Goal: Navigation & Orientation: Find specific page/section

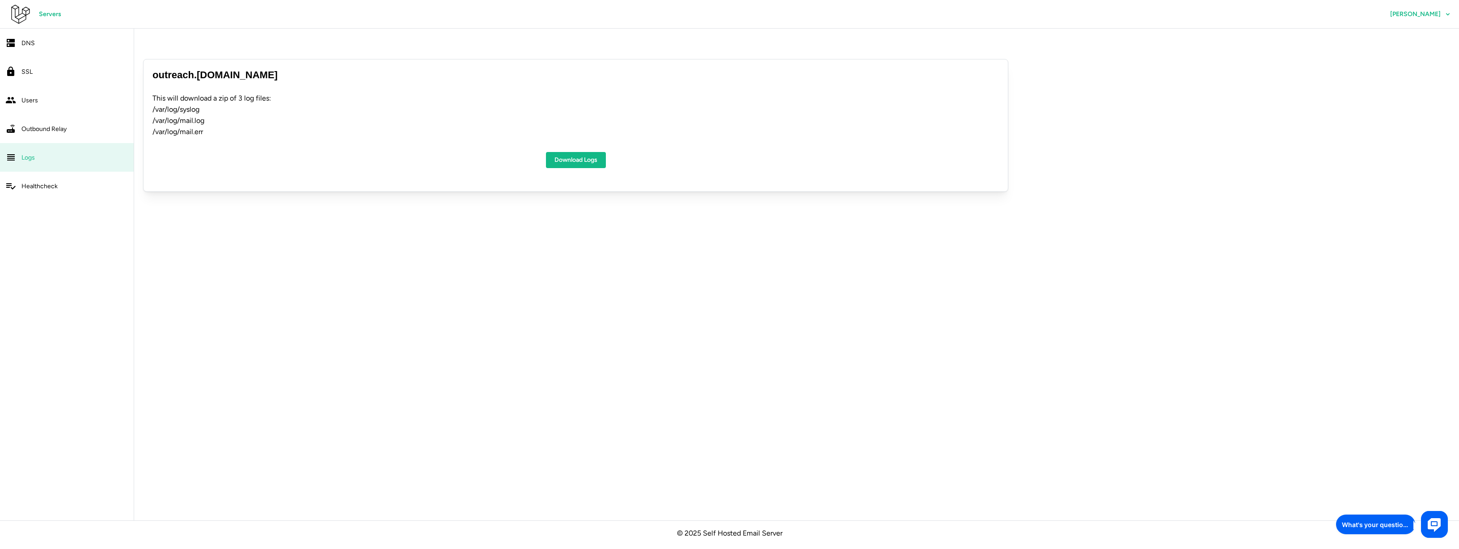
click at [35, 40] on div "DNS" at bounding box center [74, 43] width 107 height 11
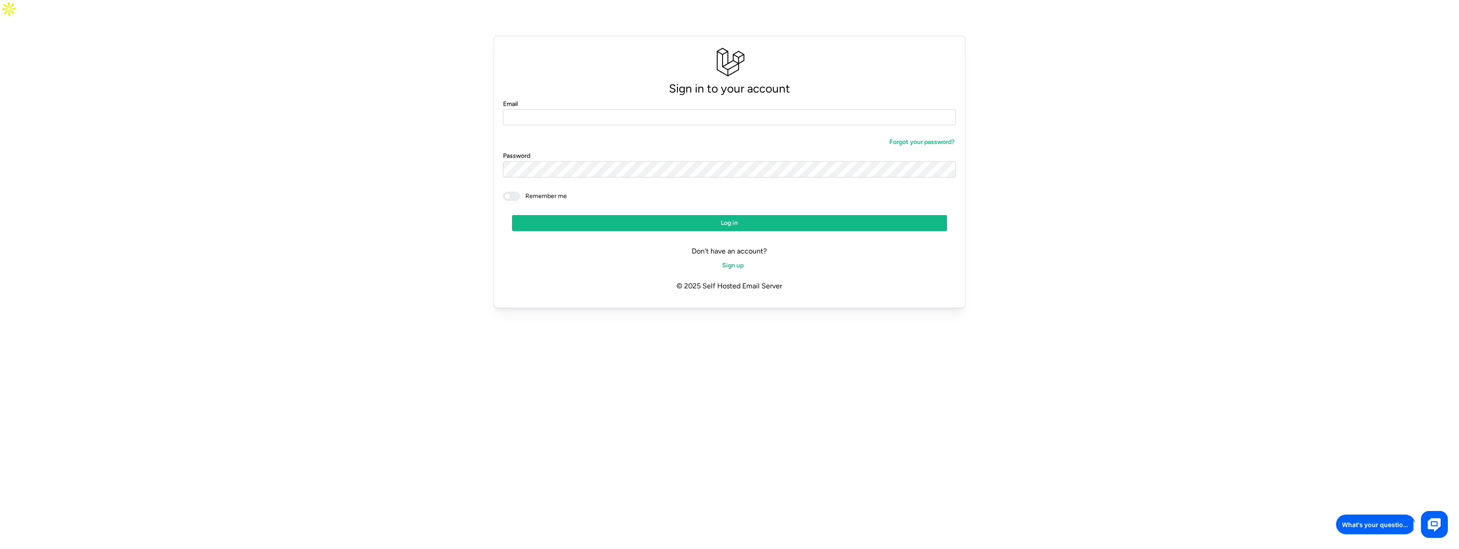
click at [645, 109] on input "Email" at bounding box center [729, 117] width 453 height 16
click at [648, 109] on input "Email" at bounding box center [729, 117] width 453 height 16
type input "**********"
click at [593, 210] on div "**********" at bounding box center [729, 172] width 472 height 273
click at [596, 215] on span "Log in" at bounding box center [729, 222] width 418 height 15
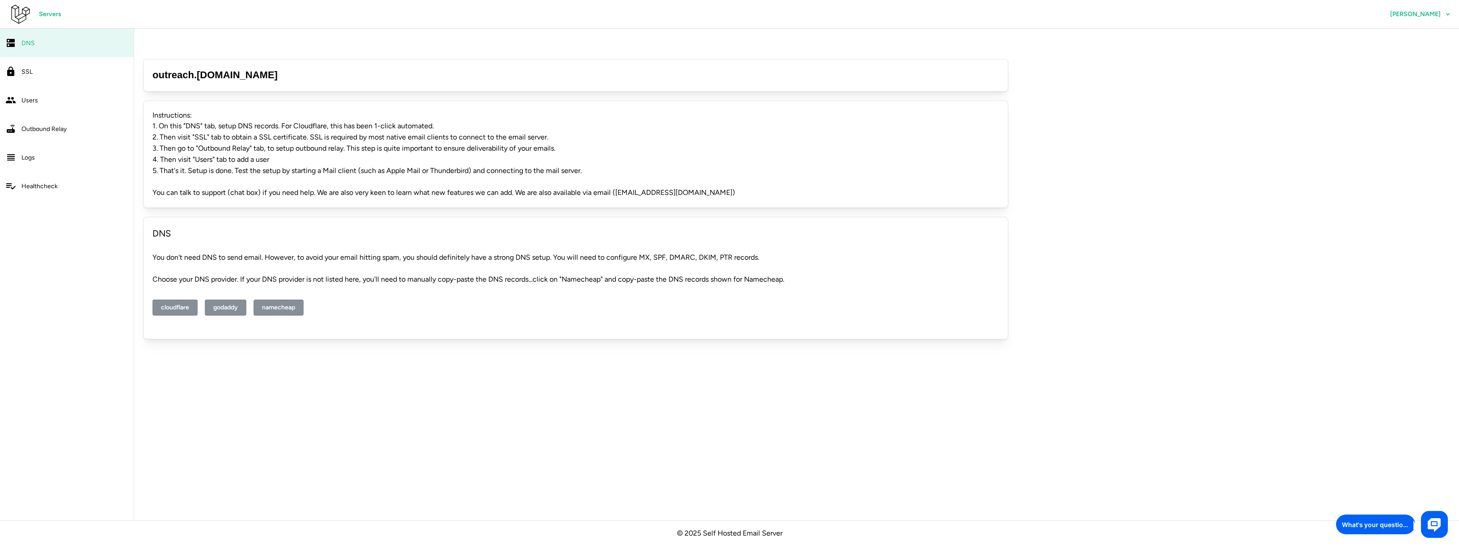
click at [191, 68] on h3 "outreach . triseed.online" at bounding box center [575, 75] width 846 height 14
click at [49, 11] on span "Servers" at bounding box center [50, 14] width 22 height 15
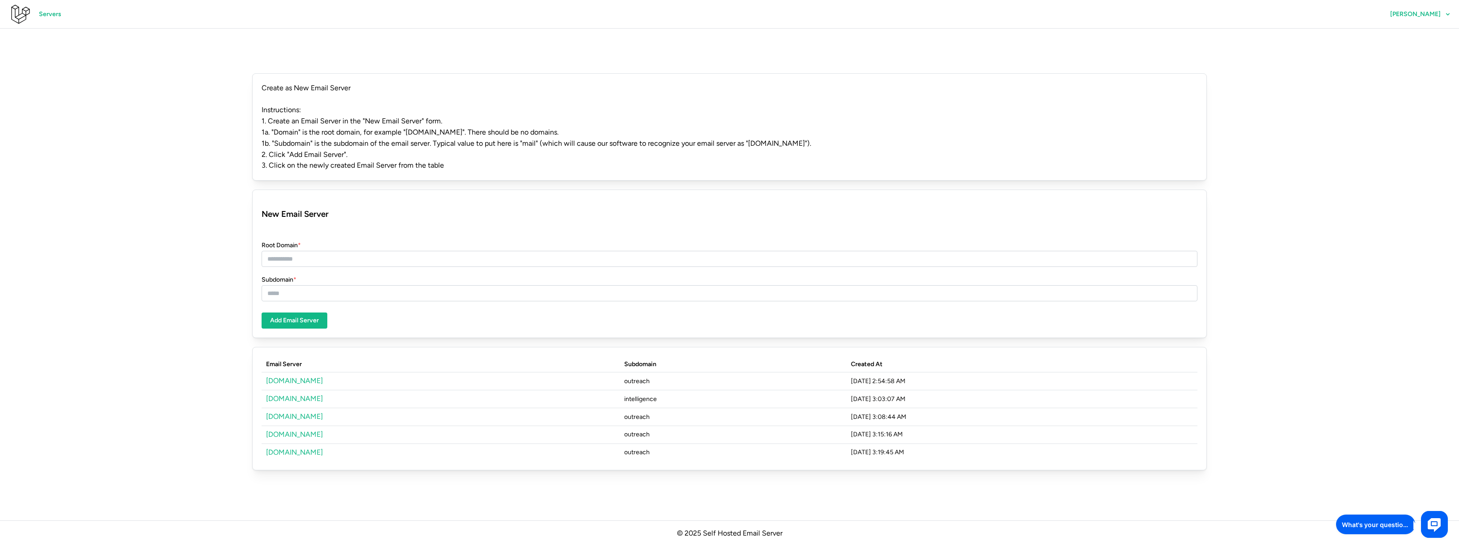
click at [294, 376] on link "[DOMAIN_NAME]" at bounding box center [294, 380] width 57 height 8
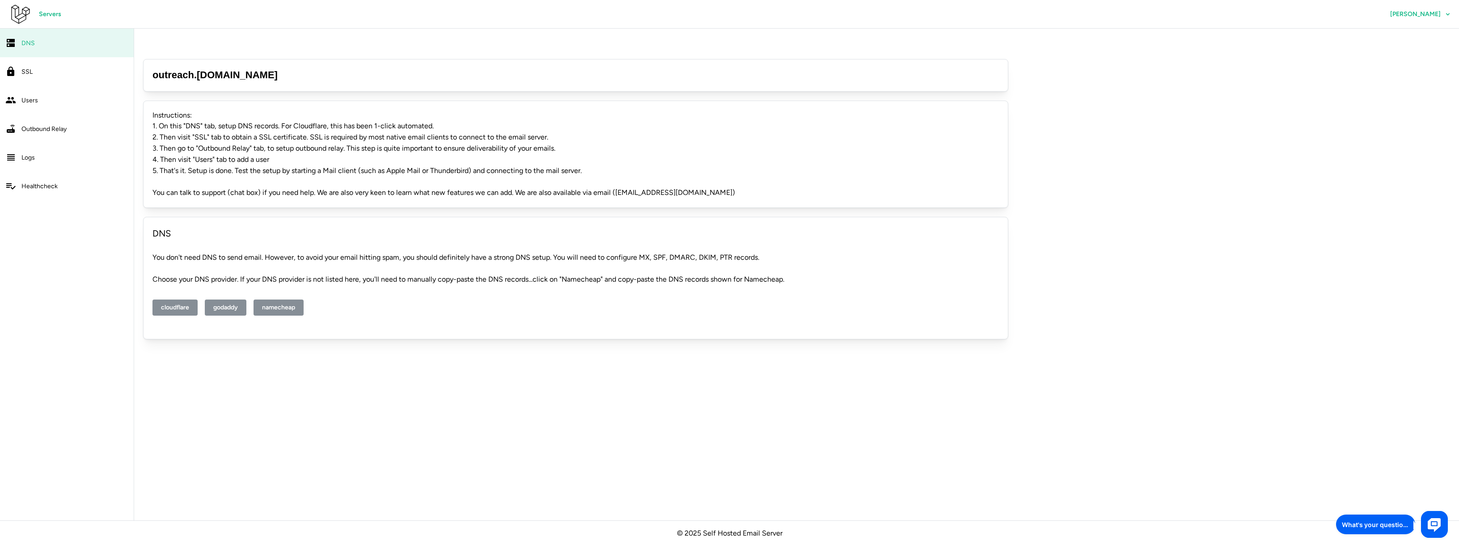
click at [26, 99] on span "Users" at bounding box center [29, 101] width 17 height 8
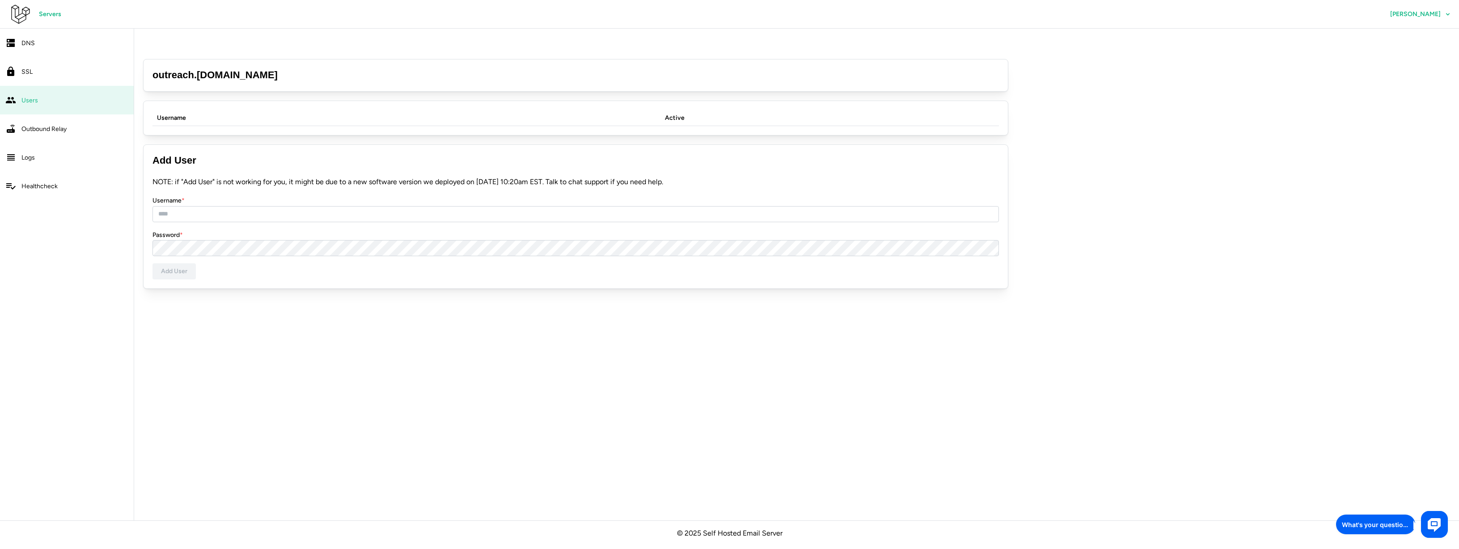
click at [25, 46] on span "DNS" at bounding box center [27, 43] width 13 height 8
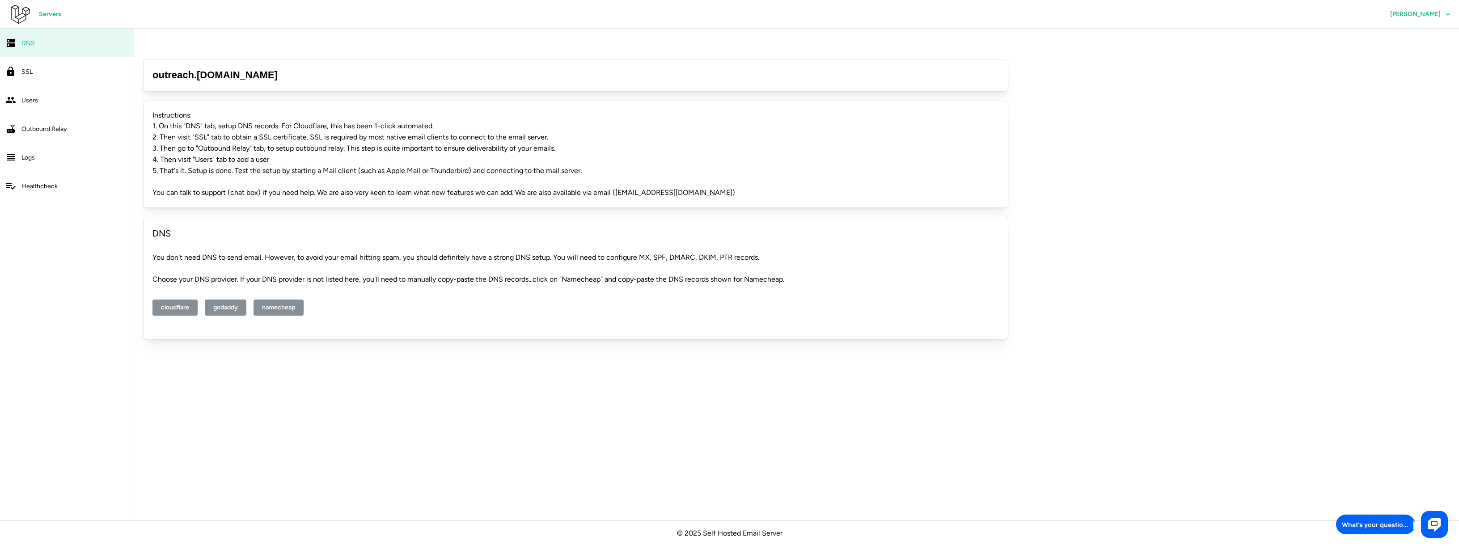
click at [24, 72] on span "SSL" at bounding box center [26, 72] width 11 height 8
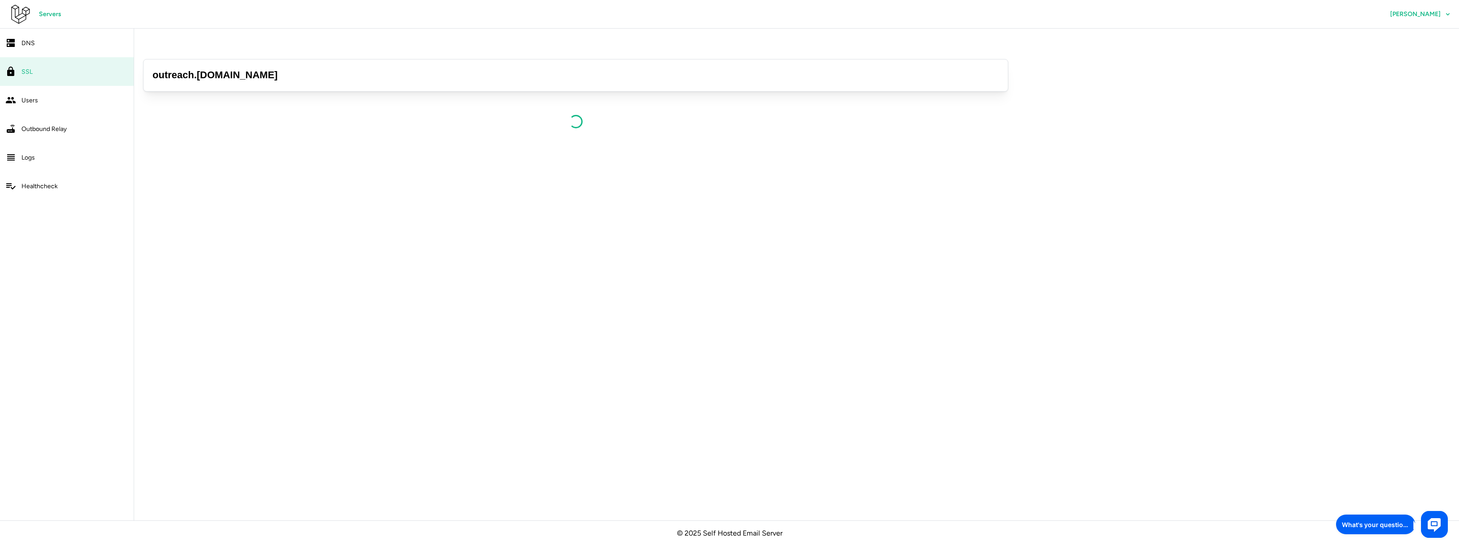
click at [26, 102] on span "Users" at bounding box center [29, 101] width 17 height 8
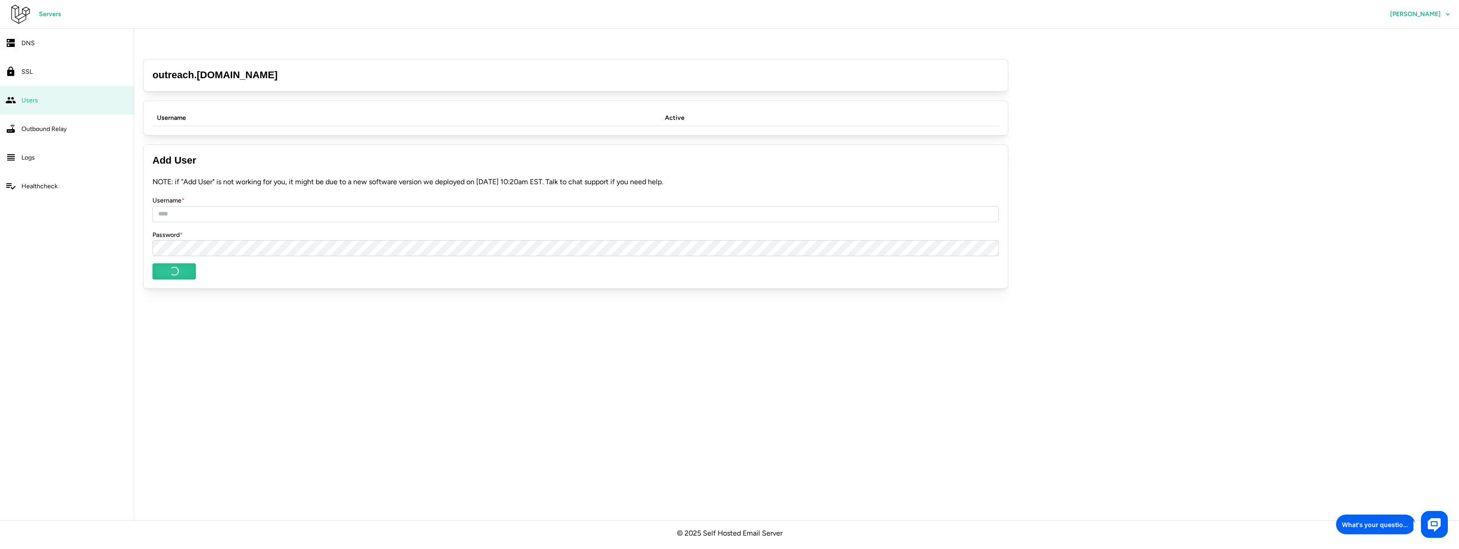
click at [26, 102] on span "Users" at bounding box center [29, 101] width 17 height 8
click at [41, 185] on span "Healthcheck" at bounding box center [39, 186] width 36 height 8
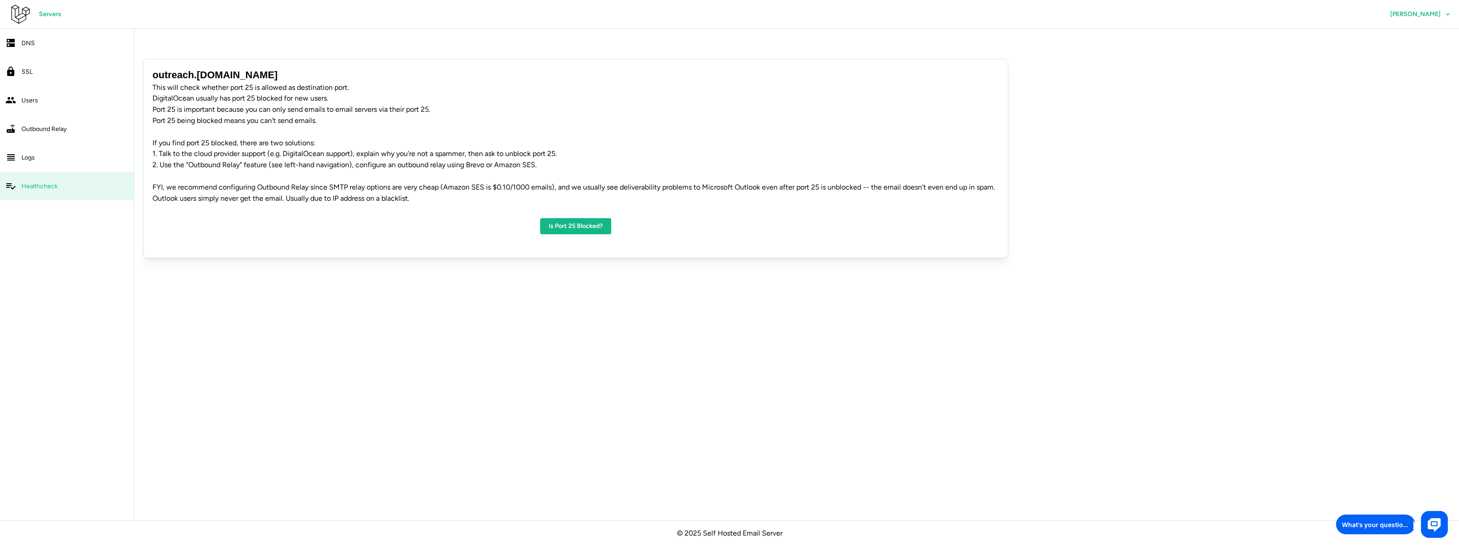
click at [35, 168] on link "Logs" at bounding box center [67, 157] width 134 height 29
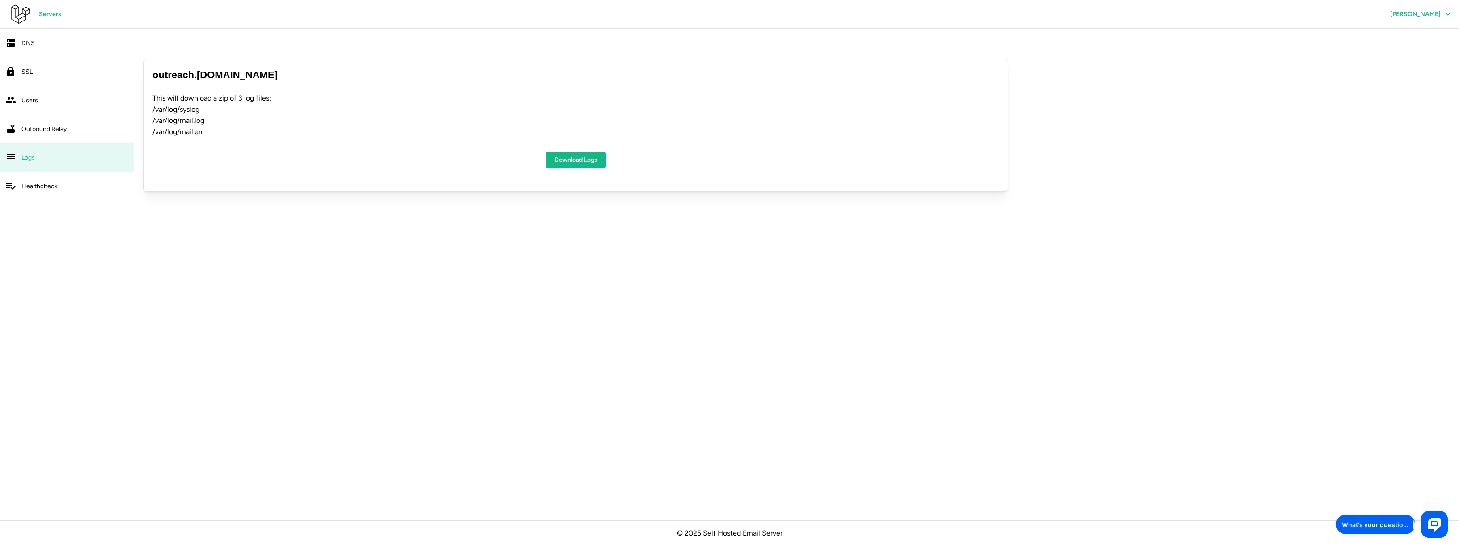
click at [34, 119] on link "Outbound Relay" at bounding box center [67, 128] width 134 height 29
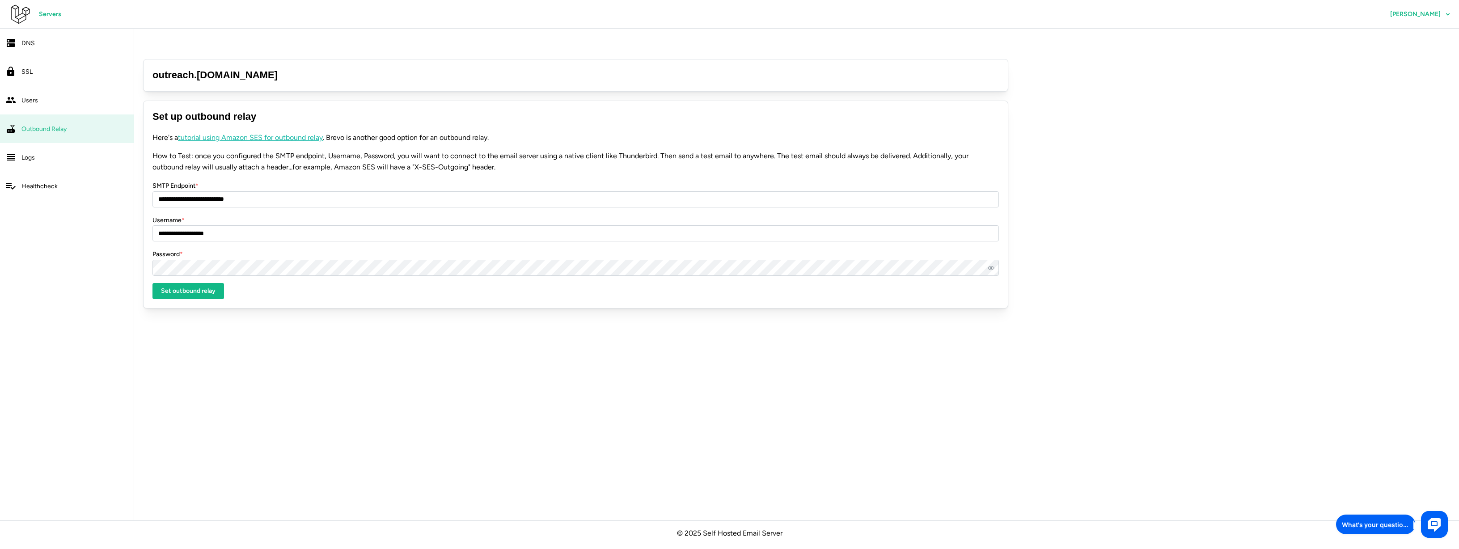
click at [32, 92] on link "Users" at bounding box center [67, 100] width 134 height 29
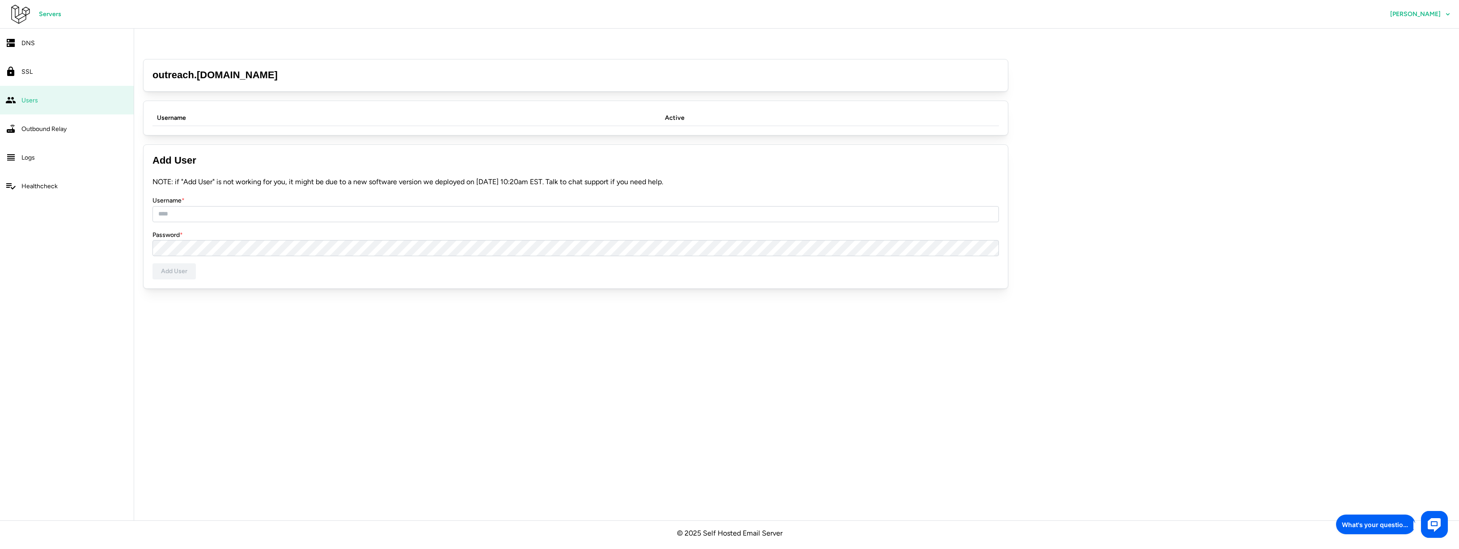
click at [26, 45] on span "DNS" at bounding box center [27, 43] width 13 height 8
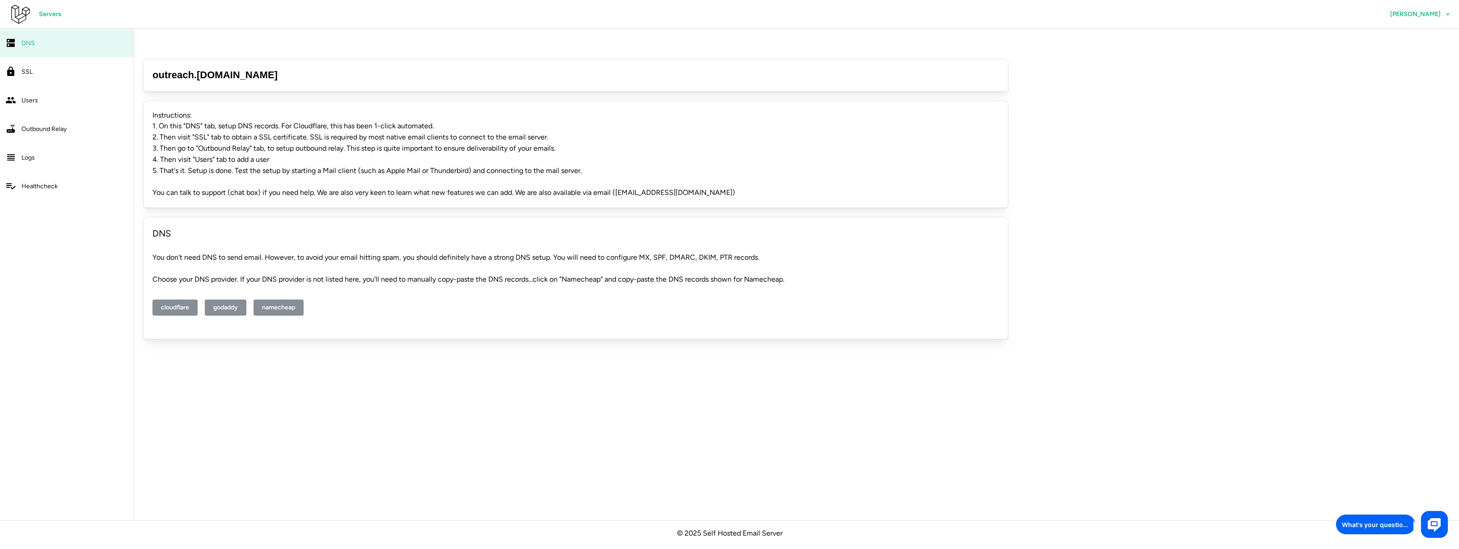
click at [43, 25] on div "Servers Melvin Ramos" at bounding box center [734, 14] width 1450 height 29
click at [43, 14] on span "Servers" at bounding box center [50, 14] width 22 height 15
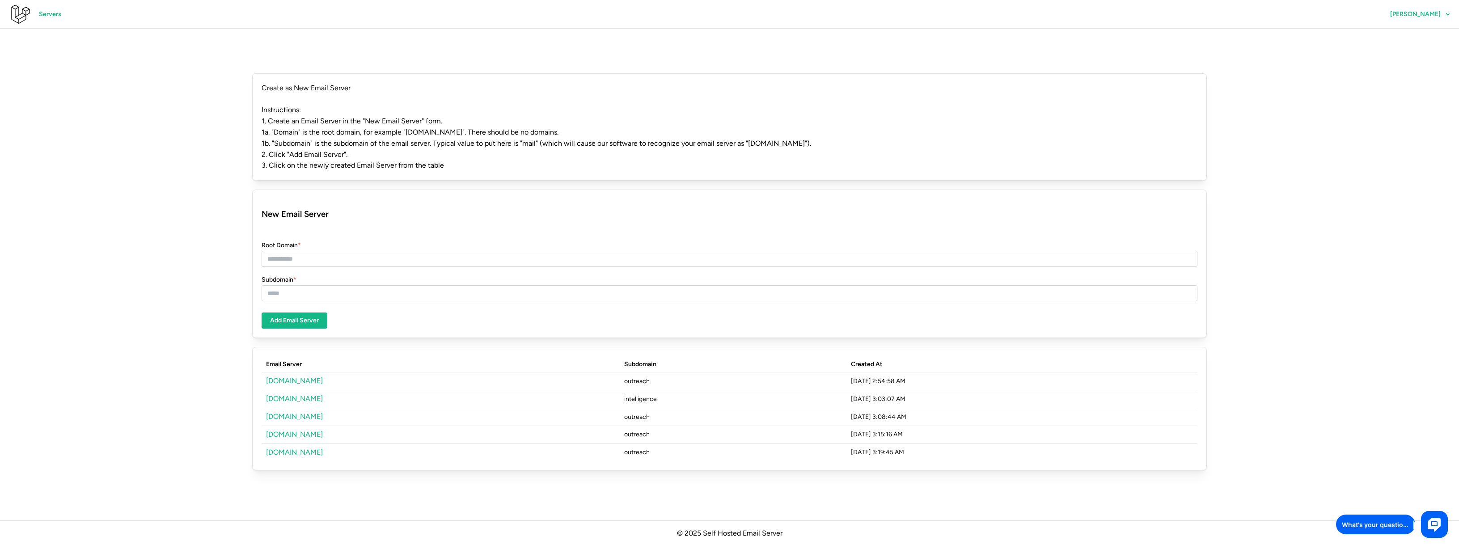
click at [287, 394] on link "triseed.solutions" at bounding box center [294, 398] width 57 height 8
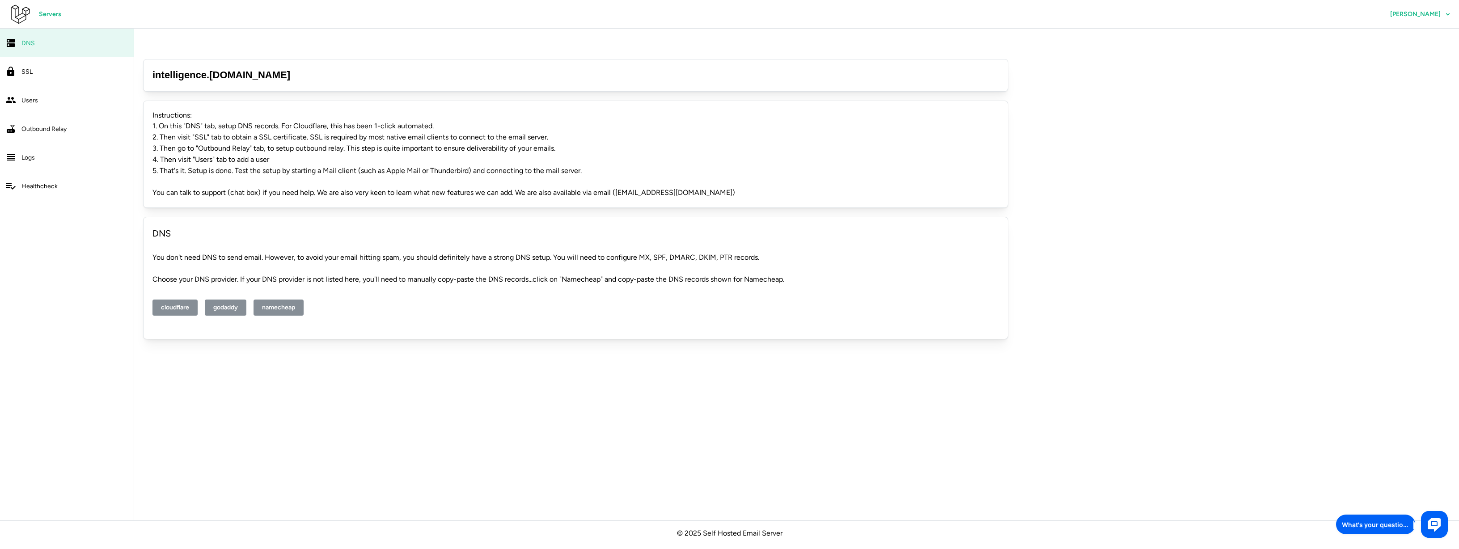
click at [22, 93] on link "Users" at bounding box center [67, 100] width 134 height 29
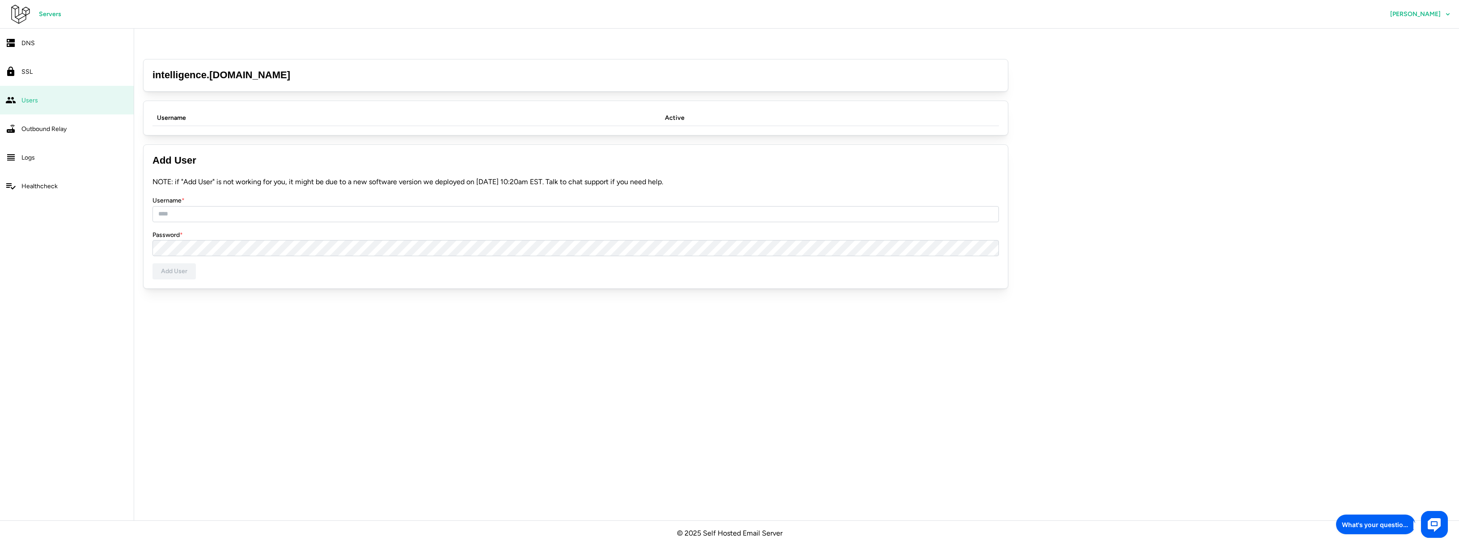
click at [35, 164] on link "Logs" at bounding box center [67, 157] width 134 height 29
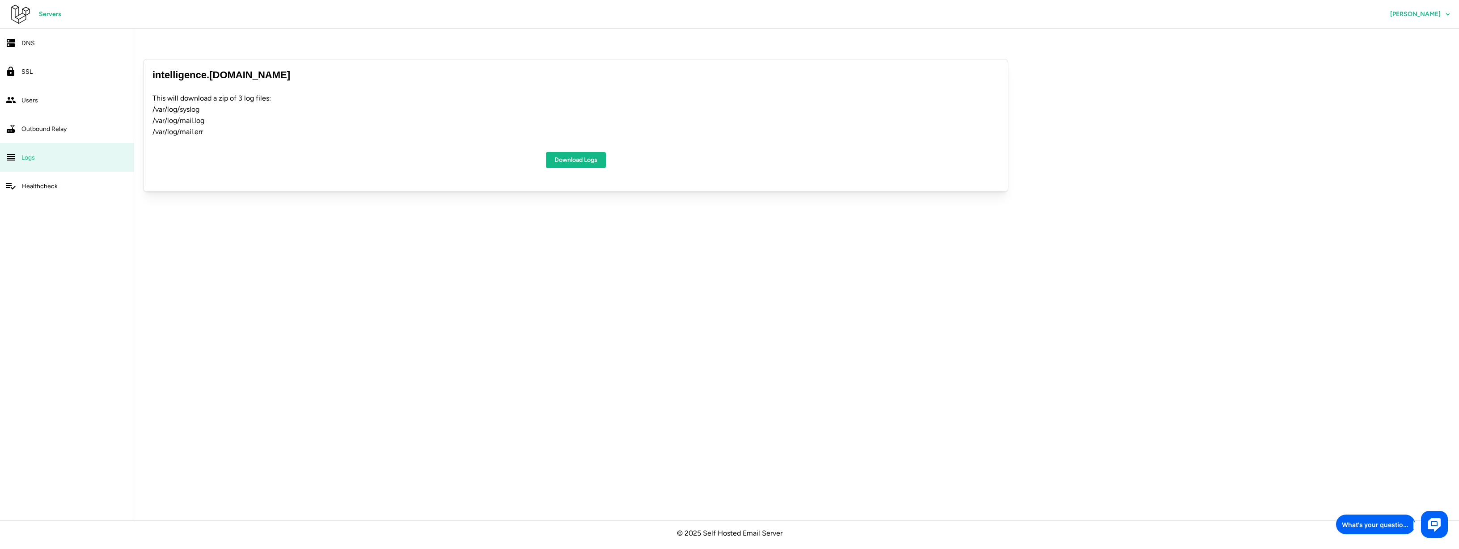
click at [23, 40] on span "DNS" at bounding box center [27, 43] width 13 height 8
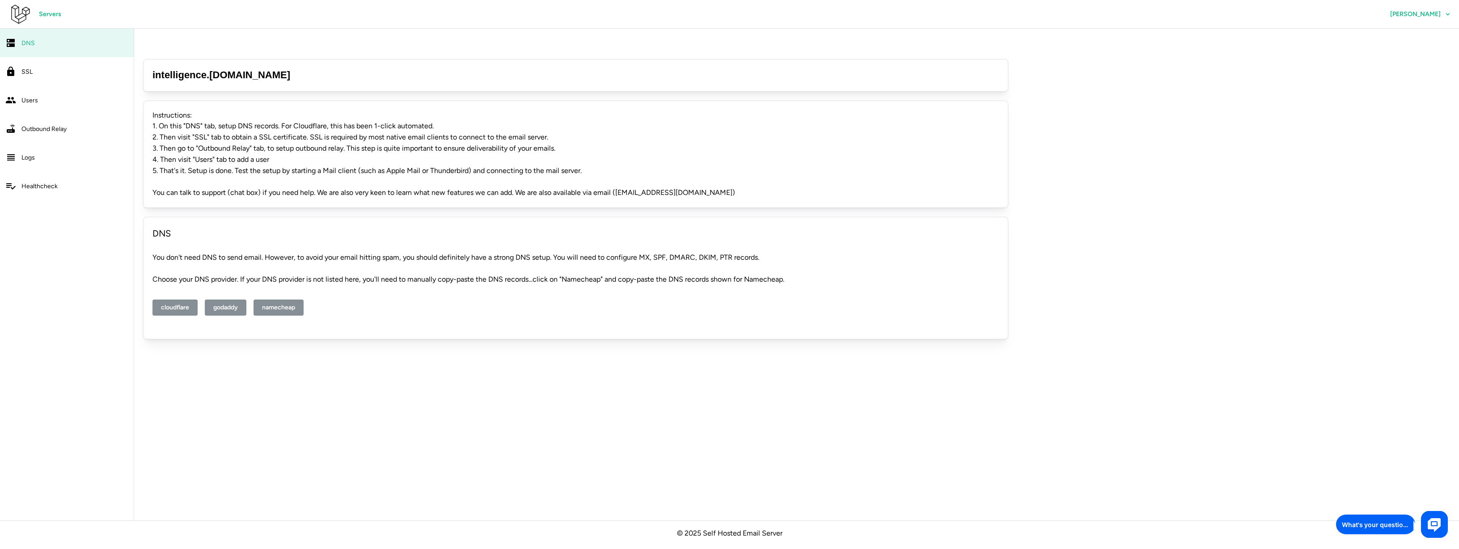
click at [19, 42] on link "DNS" at bounding box center [67, 43] width 134 height 29
click at [28, 104] on span "Users" at bounding box center [29, 101] width 17 height 8
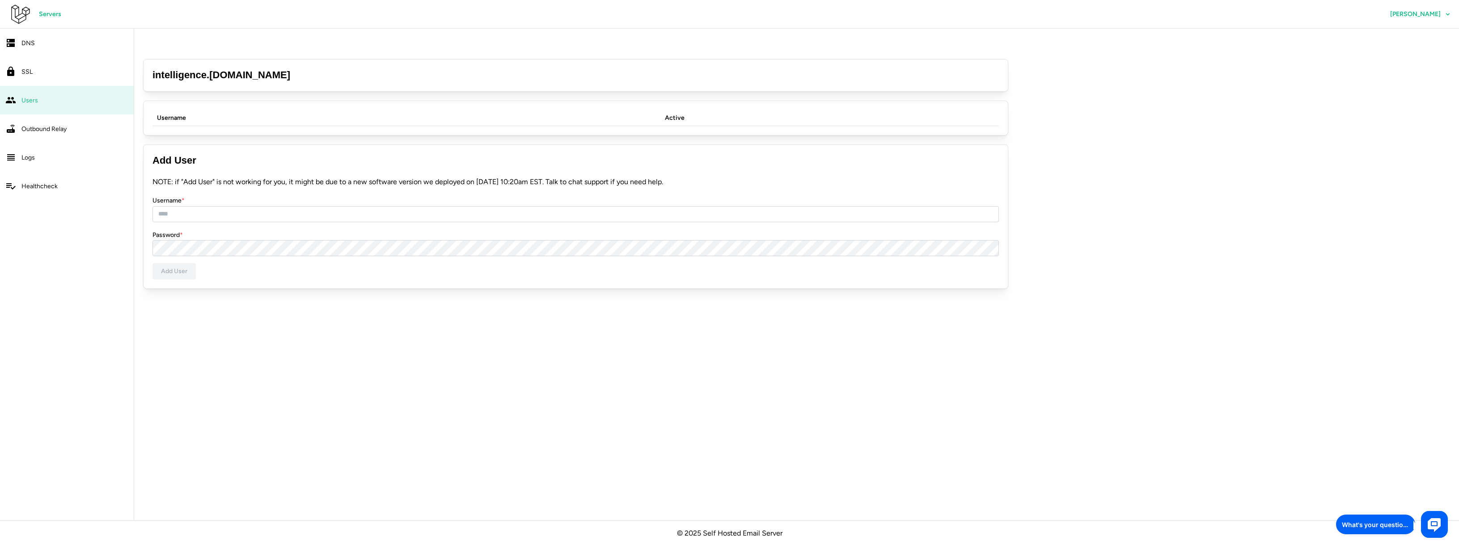
click at [26, 46] on span "DNS" at bounding box center [27, 43] width 13 height 8
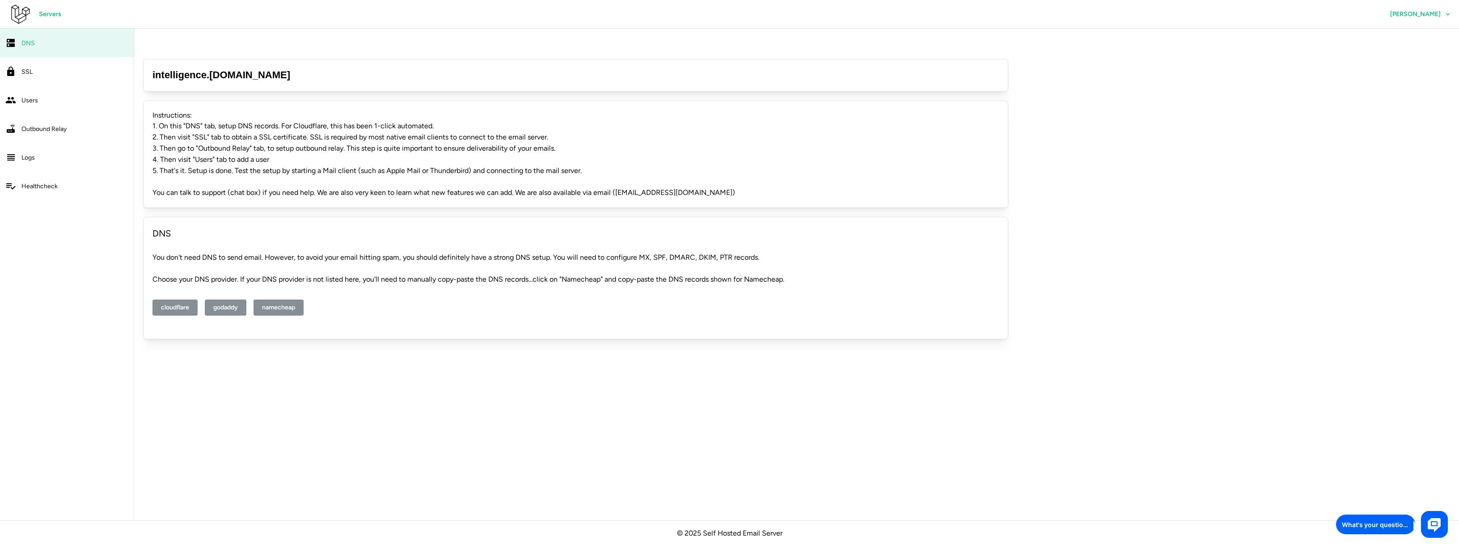
click at [24, 92] on link "Users" at bounding box center [67, 100] width 134 height 29
